Goal: Navigation & Orientation: Find specific page/section

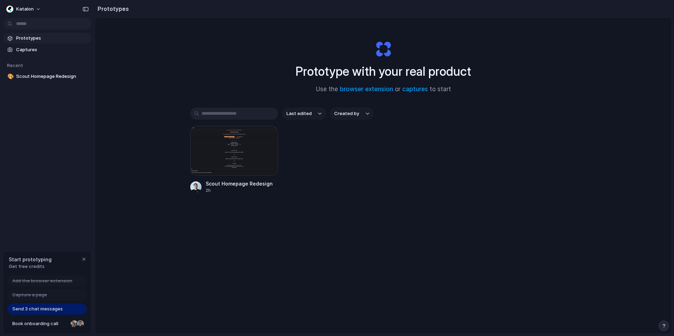
click at [331, 144] on div "Scout Homepage Redesign 2h" at bounding box center [383, 160] width 386 height 68
click at [88, 9] on div "button" at bounding box center [86, 9] width 6 height 5
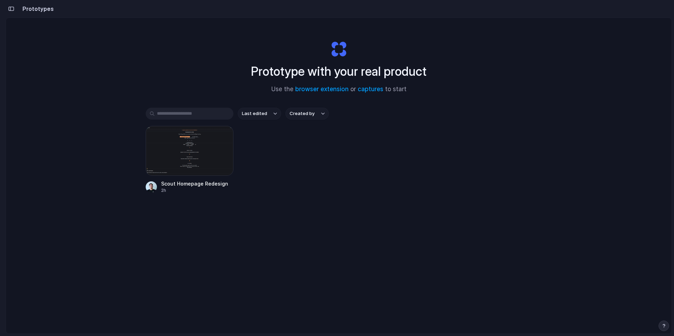
click at [12, 8] on div "button" at bounding box center [11, 8] width 6 height 5
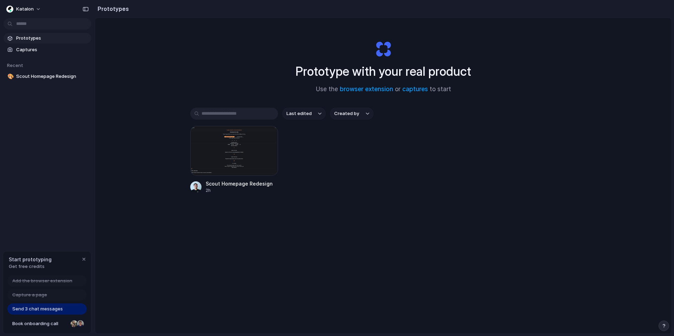
click at [47, 38] on span "Prototypes" at bounding box center [52, 38] width 72 height 7
click at [47, 47] on span "Captures" at bounding box center [52, 49] width 72 height 7
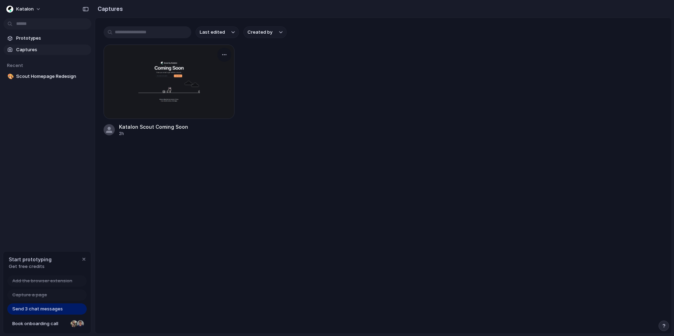
click at [165, 89] on div at bounding box center [169, 82] width 131 height 74
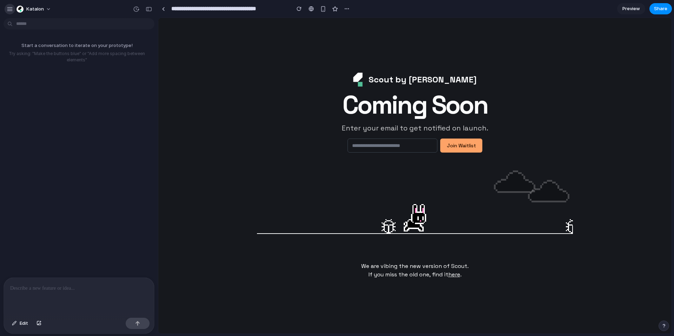
click at [10, 11] on div "button" at bounding box center [10, 9] width 6 height 6
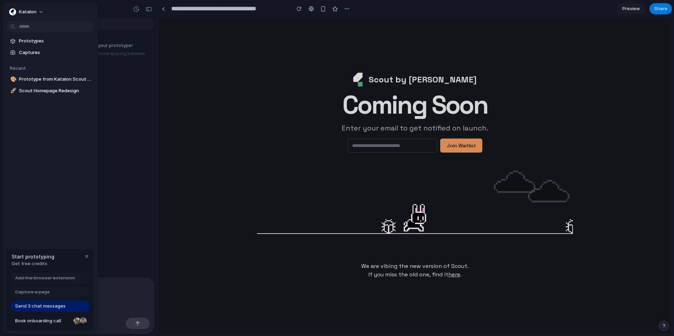
click at [131, 73] on div "Start a conversation to iterate on your prototype! Try asking: "Make the button…" at bounding box center [77, 149] width 154 height 257
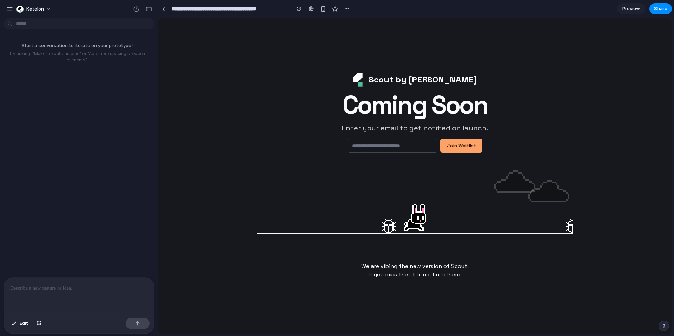
click at [427, 274] on p "We are vibing the new version of Scout. If you miss the old one, find it here ." at bounding box center [415, 263] width 497 height 34
click at [348, 8] on div "button" at bounding box center [347, 9] width 6 height 6
click at [292, 63] on div "Duplicate Delete" at bounding box center [337, 168] width 674 height 336
click at [160, 10] on link at bounding box center [163, 9] width 11 height 11
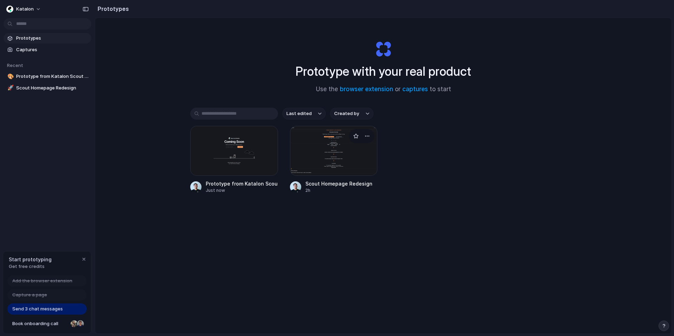
click at [326, 163] on div at bounding box center [334, 151] width 88 height 50
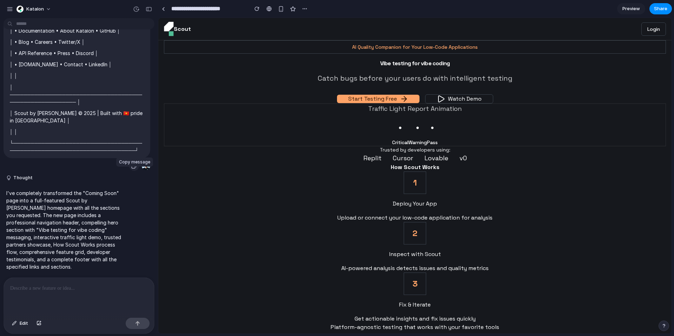
click at [132, 169] on div "button" at bounding box center [134, 166] width 6 height 6
click at [13, 181] on button "Thought" at bounding box center [64, 178] width 117 height 6
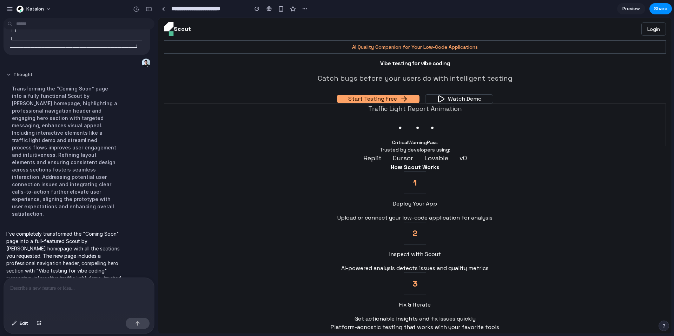
click at [38, 78] on button "Thought" at bounding box center [64, 75] width 117 height 6
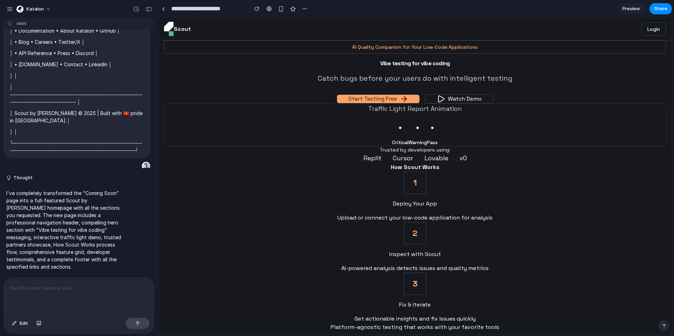
click at [84, 224] on p "I've completely transformed the "Coming Soon" page into a full-featured Scout b…" at bounding box center [64, 230] width 117 height 81
click at [164, 7] on div at bounding box center [163, 9] width 3 height 4
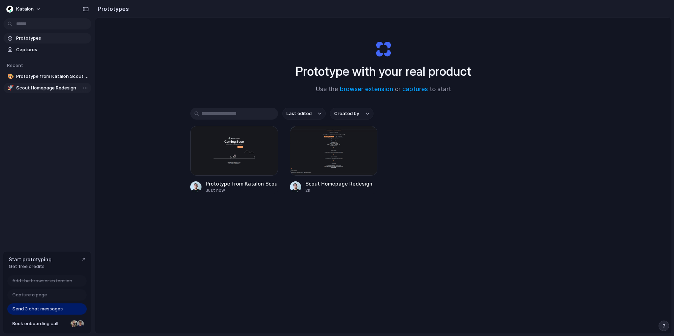
click at [50, 87] on span "Scout Homepage Redesign" at bounding box center [52, 88] width 72 height 7
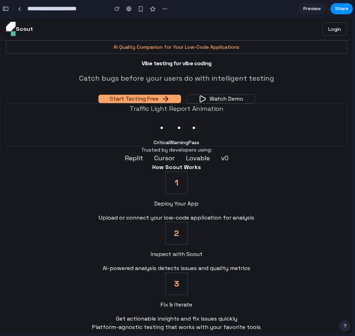
click at [6, 9] on div "button" at bounding box center [5, 8] width 6 height 5
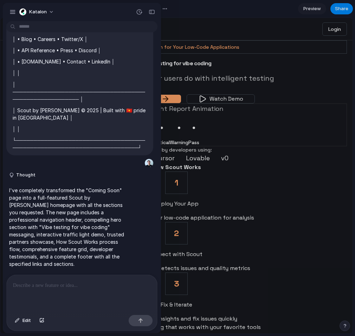
scroll to position [1362, 0]
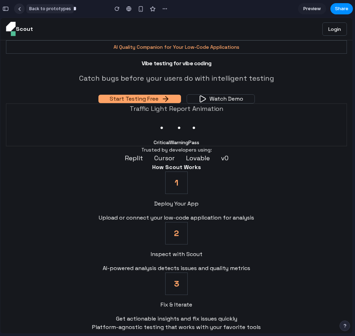
click at [19, 10] on div at bounding box center [19, 9] width 3 height 4
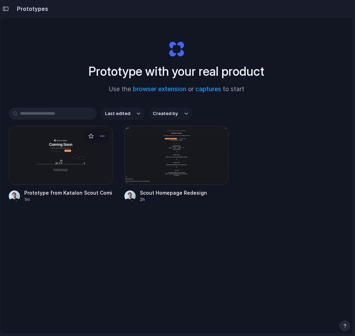
click at [68, 138] on div at bounding box center [61, 155] width 104 height 59
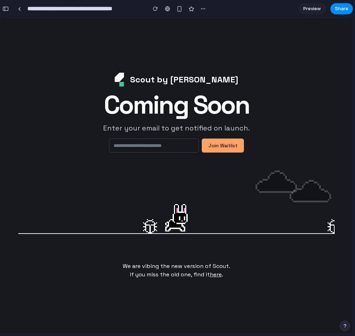
click at [1, 6] on button "button" at bounding box center [5, 8] width 11 height 11
drag, startPoint x: 354, startPoint y: 74, endPoint x: 464, endPoint y: 84, distance: 110.0
click at [354, 84] on html "**********" at bounding box center [177, 168] width 355 height 336
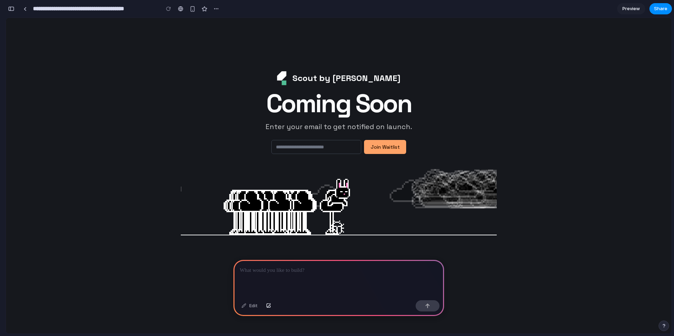
click at [373, 105] on h2 "Coming Soon" at bounding box center [339, 103] width 202 height 25
click at [279, 270] on p at bounding box center [339, 271] width 198 height 8
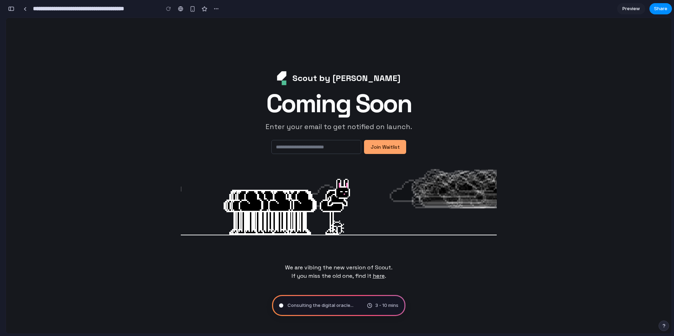
click at [330, 302] on span "Consulting the digital oracle ..." at bounding box center [321, 305] width 66 height 7
click at [388, 307] on span "3 - 10 mins" at bounding box center [386, 305] width 23 height 7
type input "**********"
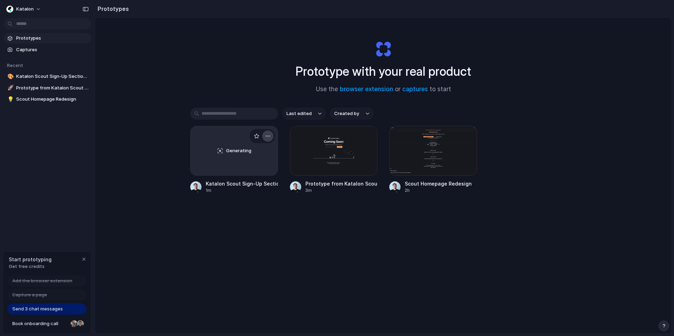
click at [267, 137] on div "button" at bounding box center [268, 136] width 6 height 6
click at [83, 263] on button "button" at bounding box center [84, 259] width 8 height 8
click at [79, 186] on div "Prototypes Captures Recent 🎨 Katalon Scout Sign-Up Section Addition 🚀 Prototype…" at bounding box center [47, 98] width 95 height 197
click at [258, 288] on div "Prototype with your real product Use the browser extension or captures to start…" at bounding box center [383, 194] width 577 height 353
click at [48, 52] on span "Captures" at bounding box center [52, 49] width 72 height 7
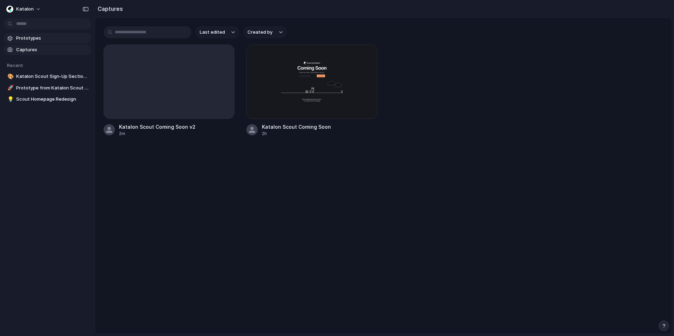
click at [50, 39] on span "Prototypes" at bounding box center [52, 38] width 72 height 7
